Goal: Transaction & Acquisition: Subscribe to service/newsletter

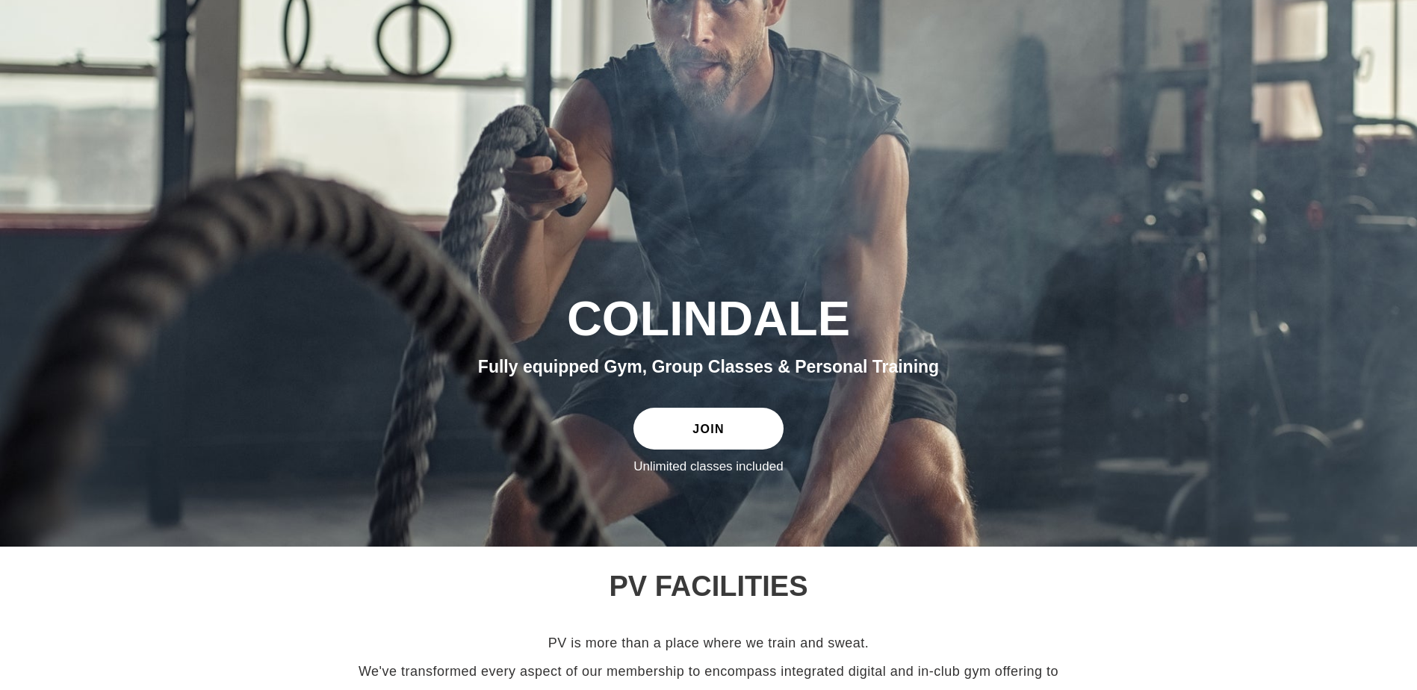
scroll to position [299, 0]
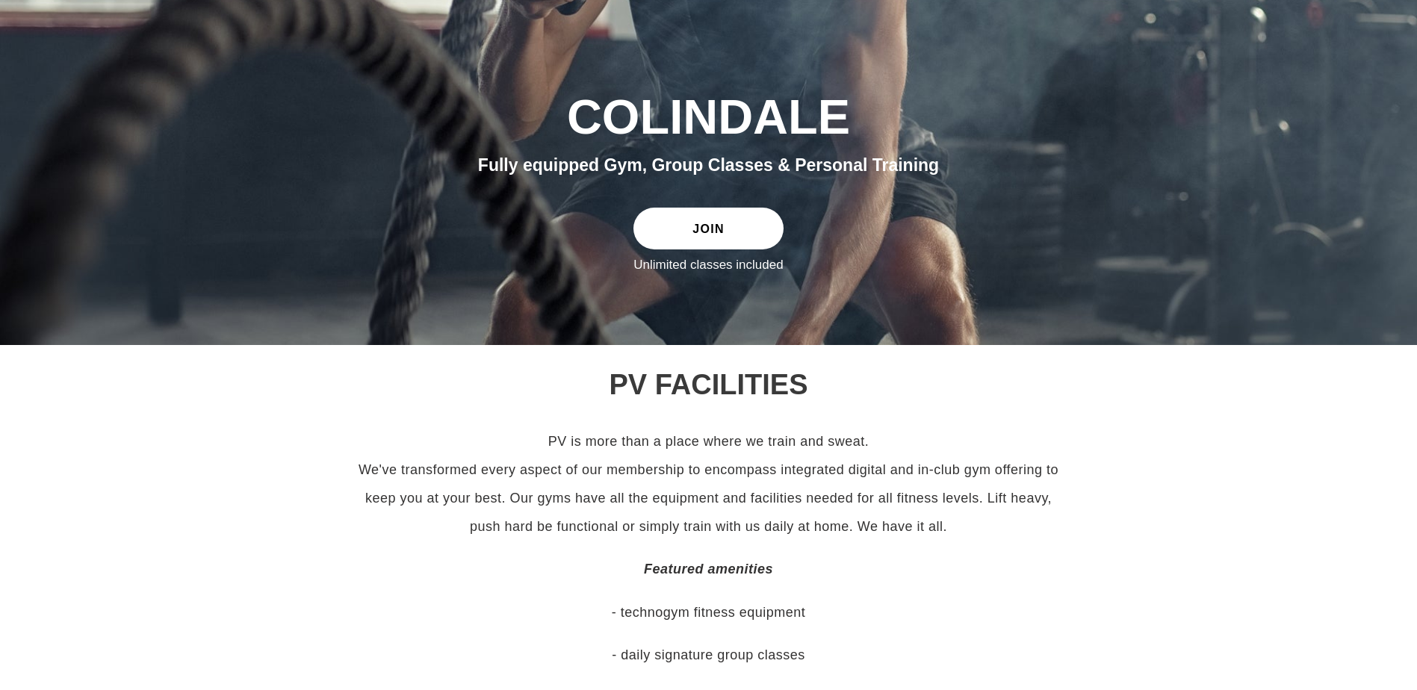
click at [778, 309] on div "slideshow" at bounding box center [708, 55] width 1417 height 579
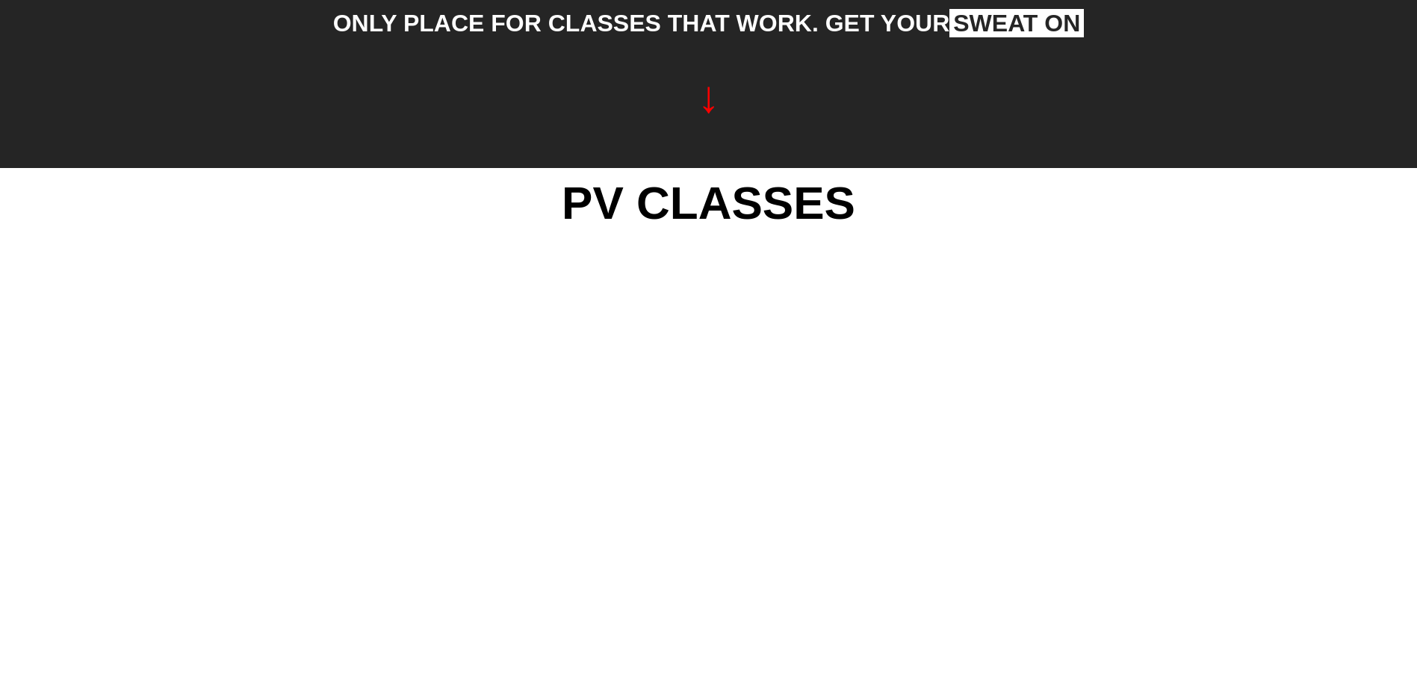
scroll to position [1564, 0]
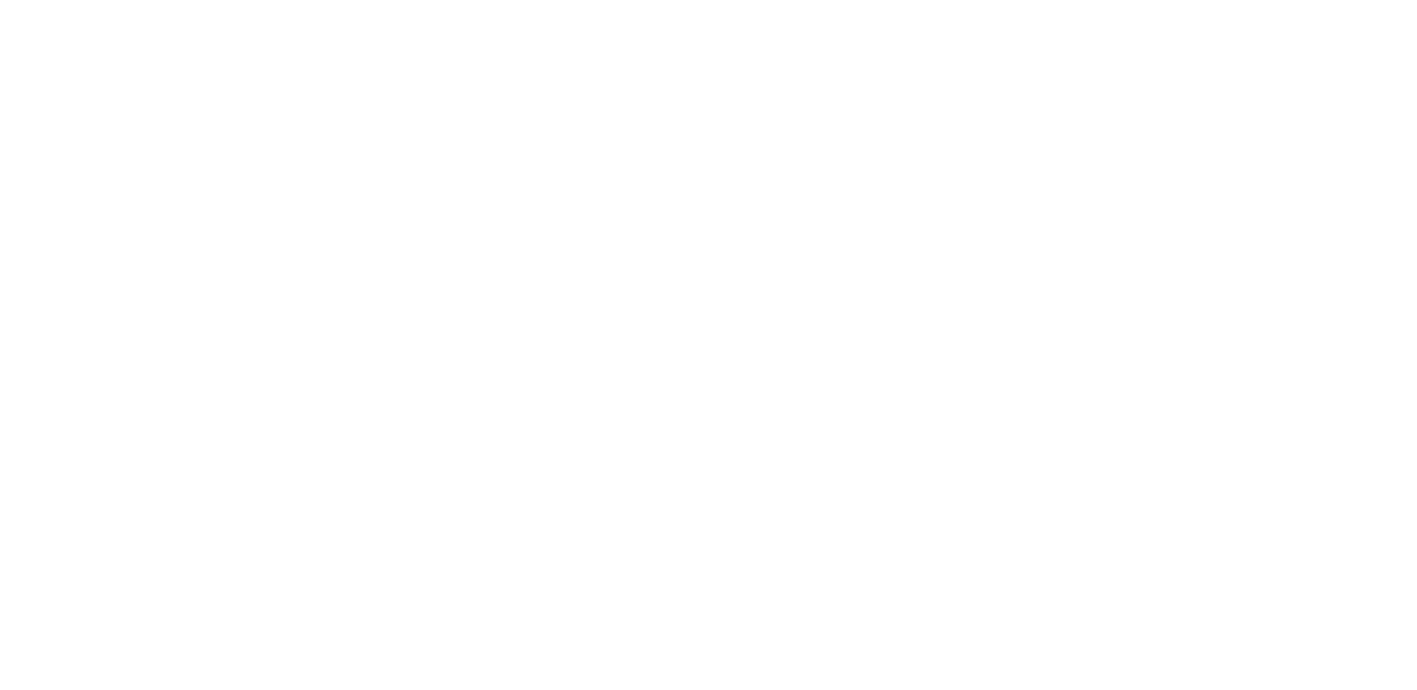
drag, startPoint x: 1409, startPoint y: 264, endPoint x: 1404, endPoint y: 329, distance: 65.1
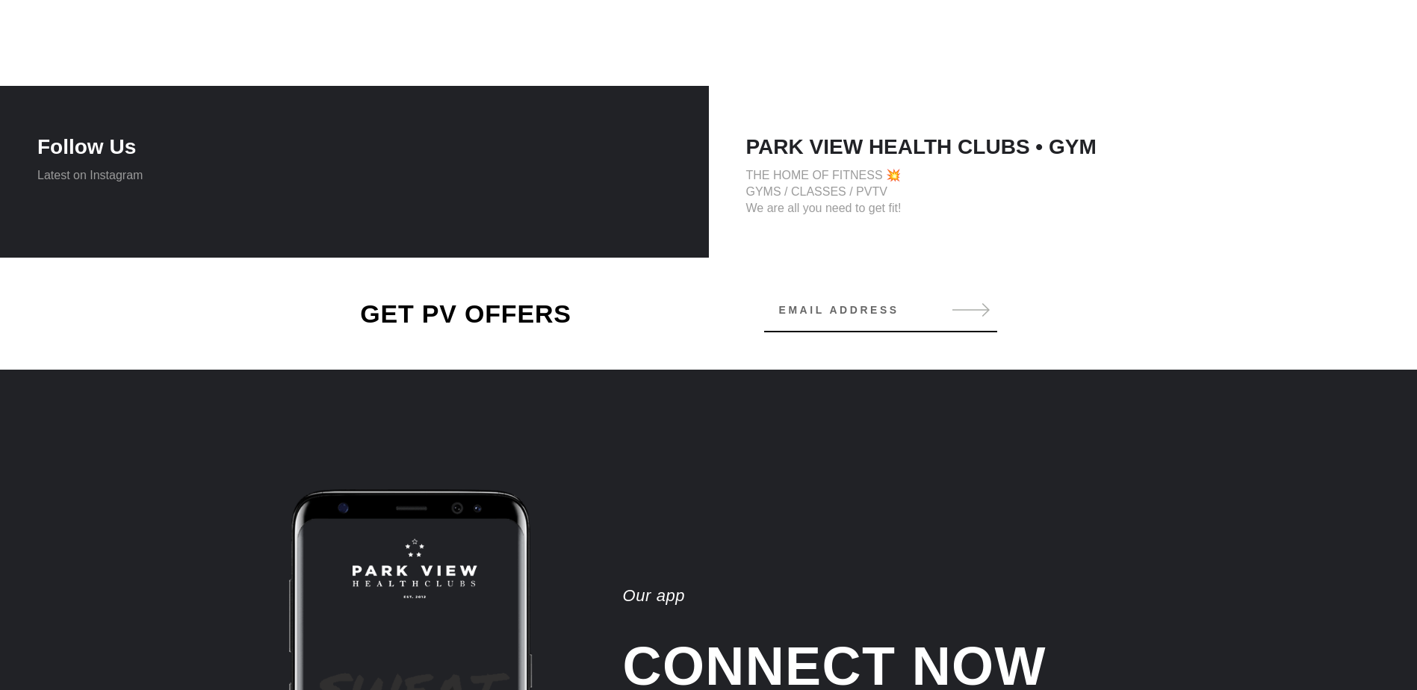
scroll to position [3257, 0]
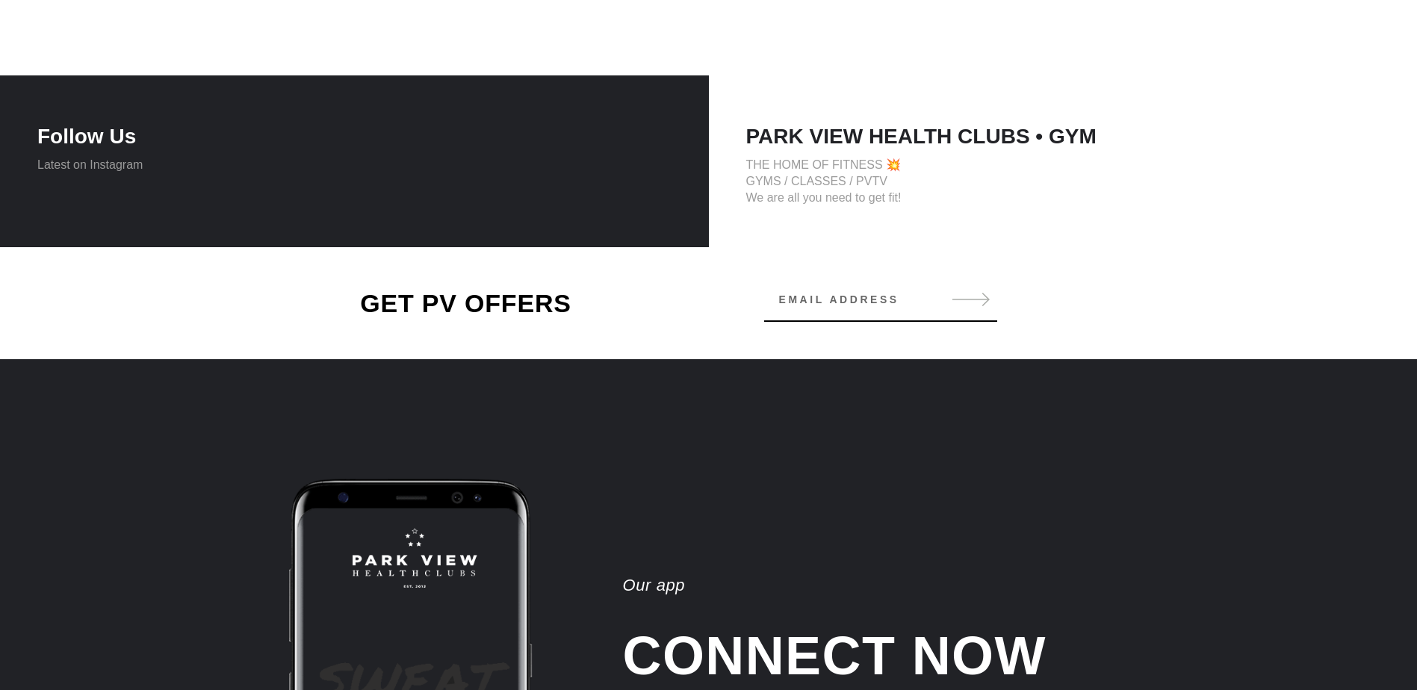
click at [837, 155] on div "PARK VIEW HEALTH CLUBS • GYM THE HOME OF FITNESS 💥 GYMS / CLASSES / PVTV We are…" at bounding box center [1063, 161] width 709 height 172
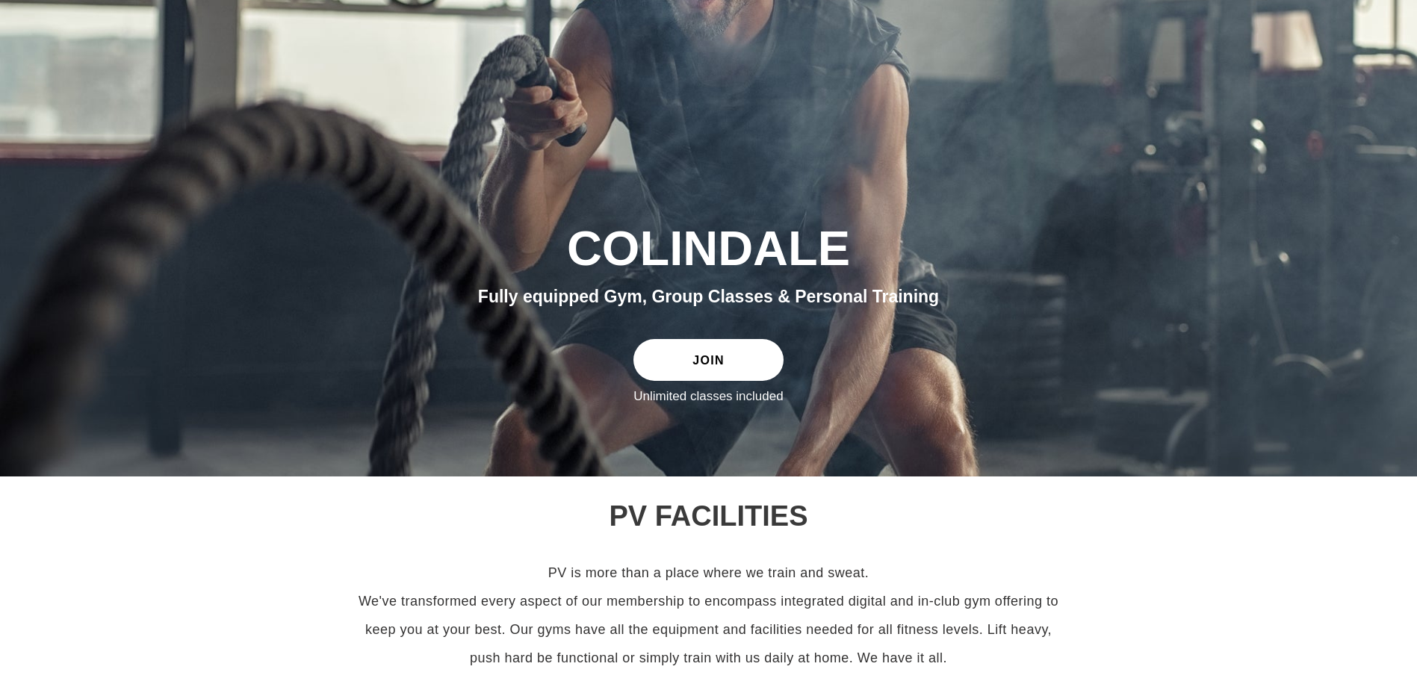
scroll to position [0, 0]
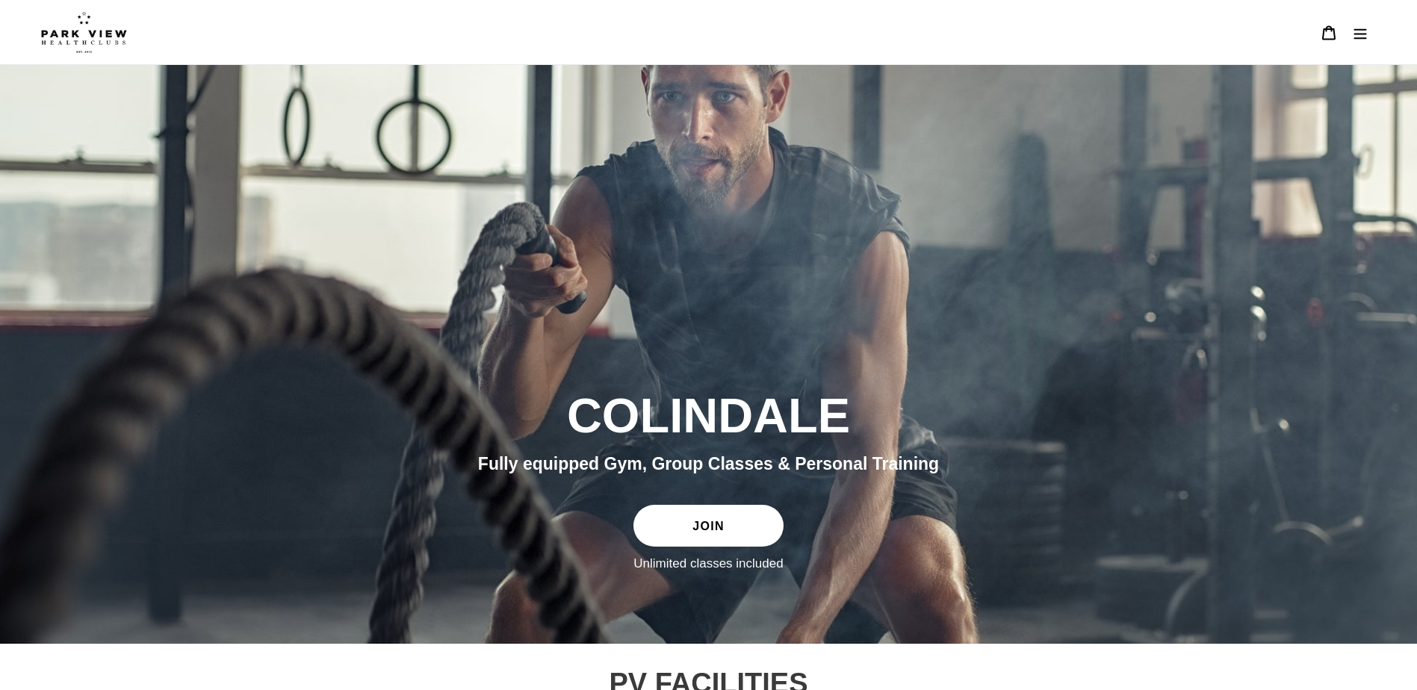
click at [743, 535] on link "JOIN" at bounding box center [707, 526] width 149 height 42
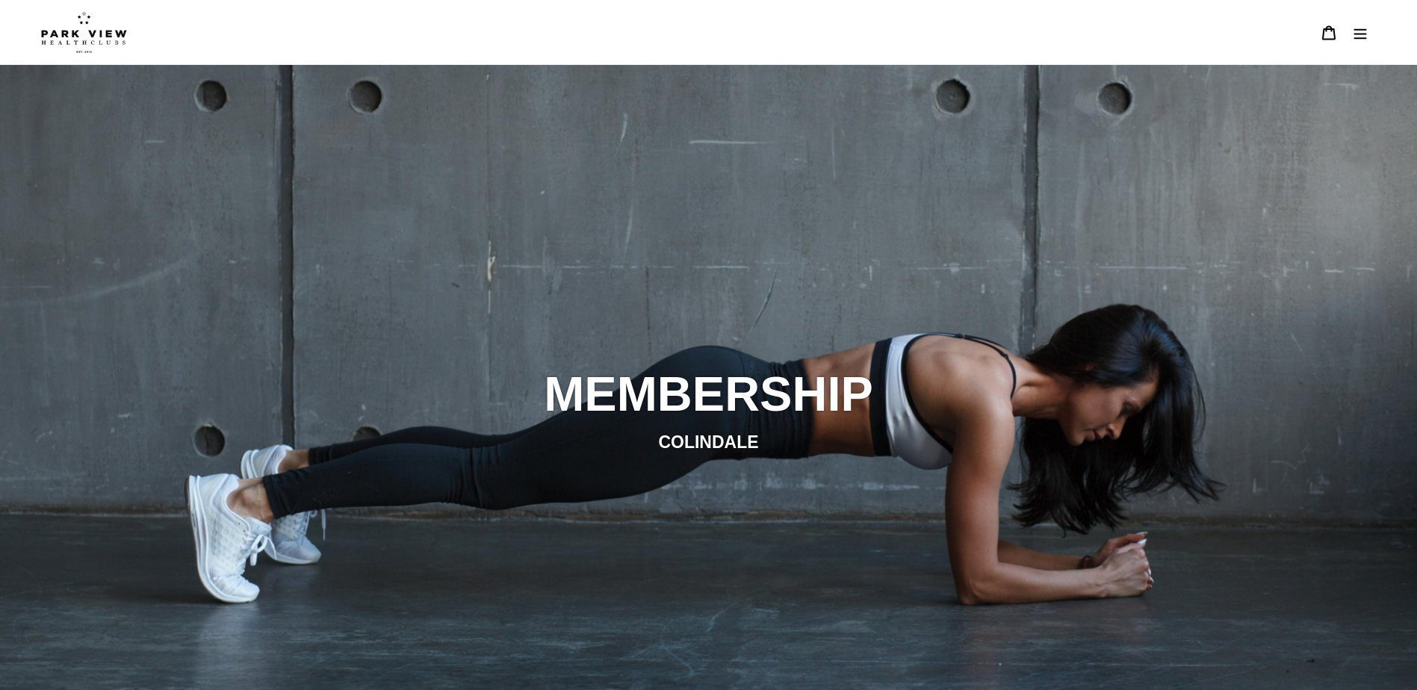
click at [740, 424] on ul "MEMBERSHIP COLINDALE" at bounding box center [709, 410] width 814 height 90
click at [742, 275] on div "slideshow" at bounding box center [708, 410] width 1417 height 690
click at [77, 28] on img at bounding box center [84, 32] width 86 height 42
